Goal: Find specific page/section: Find specific page/section

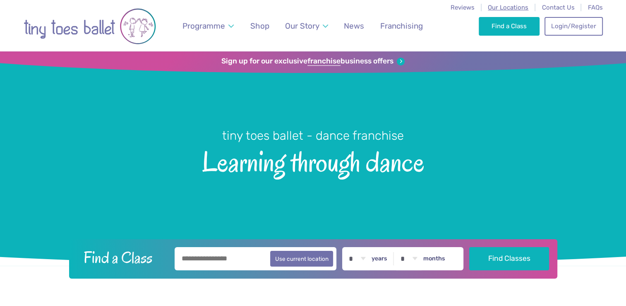
click at [514, 8] on span "Our Locations" at bounding box center [508, 7] width 41 height 7
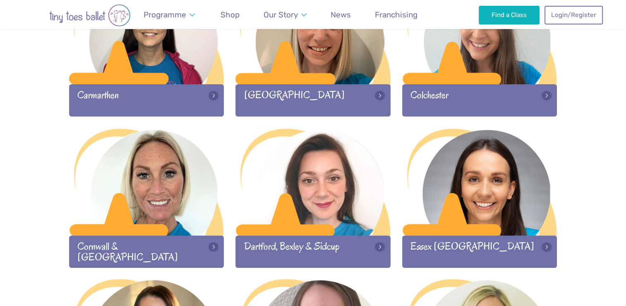
scroll to position [477, 0]
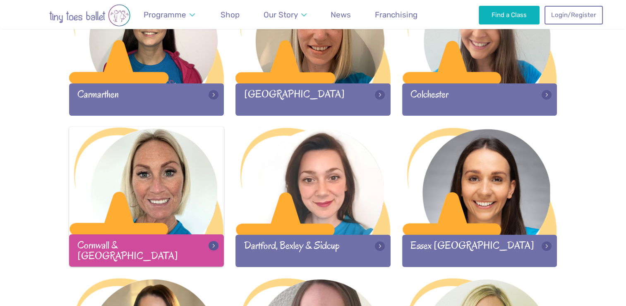
click at [159, 207] on div at bounding box center [146, 180] width 155 height 109
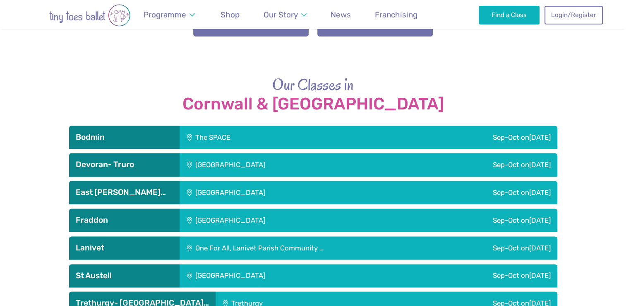
scroll to position [1100, 0]
click at [249, 264] on div "St Austell Leisure Centre" at bounding box center [287, 275] width 214 height 23
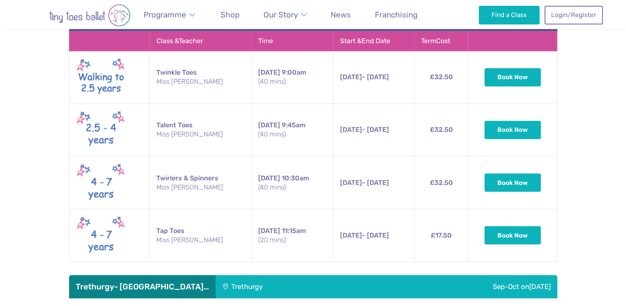
scroll to position [1396, 0]
